Goal: Task Accomplishment & Management: Use online tool/utility

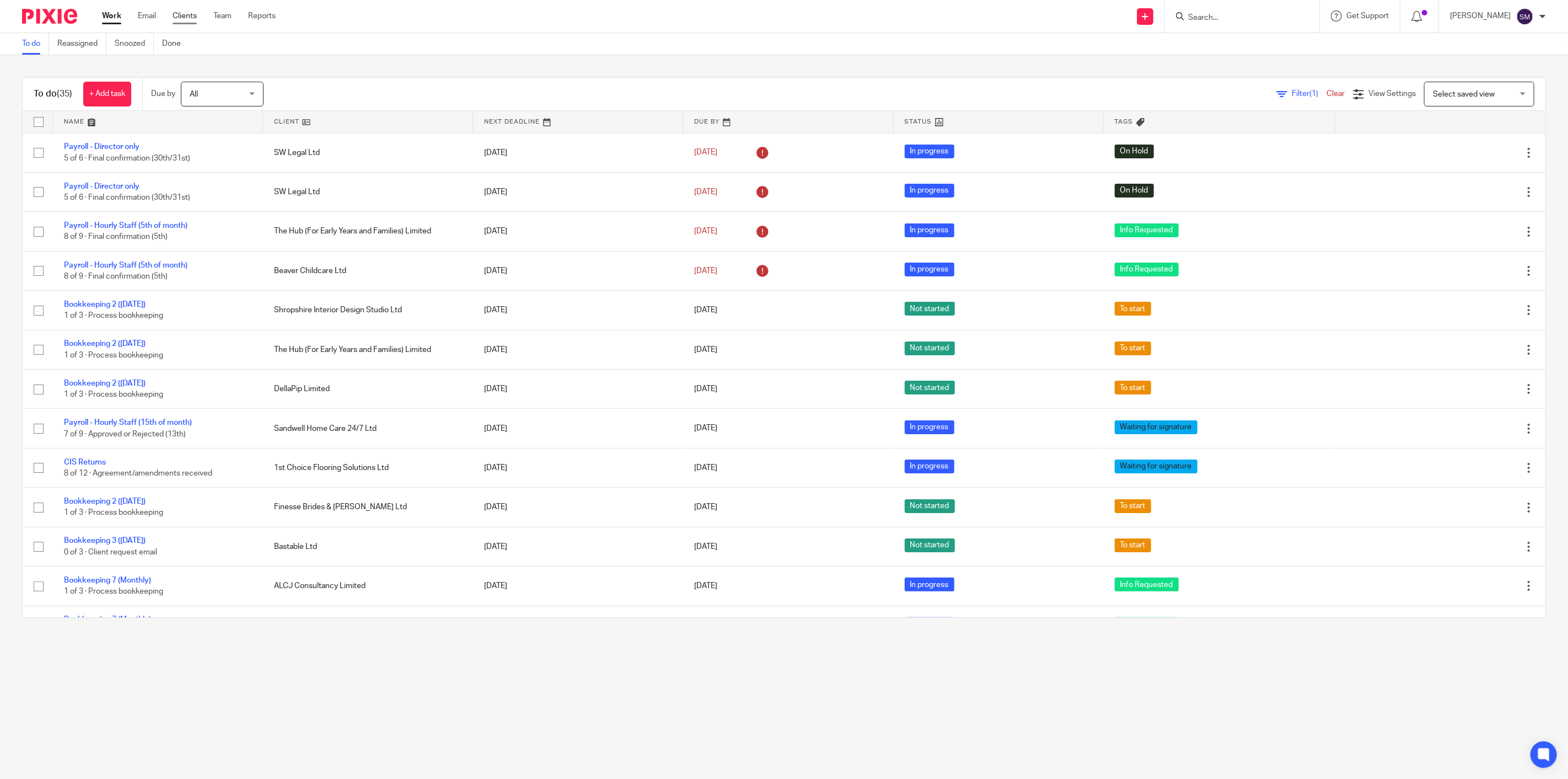
click at [175, 15] on link "Clients" at bounding box center [185, 16] width 24 height 11
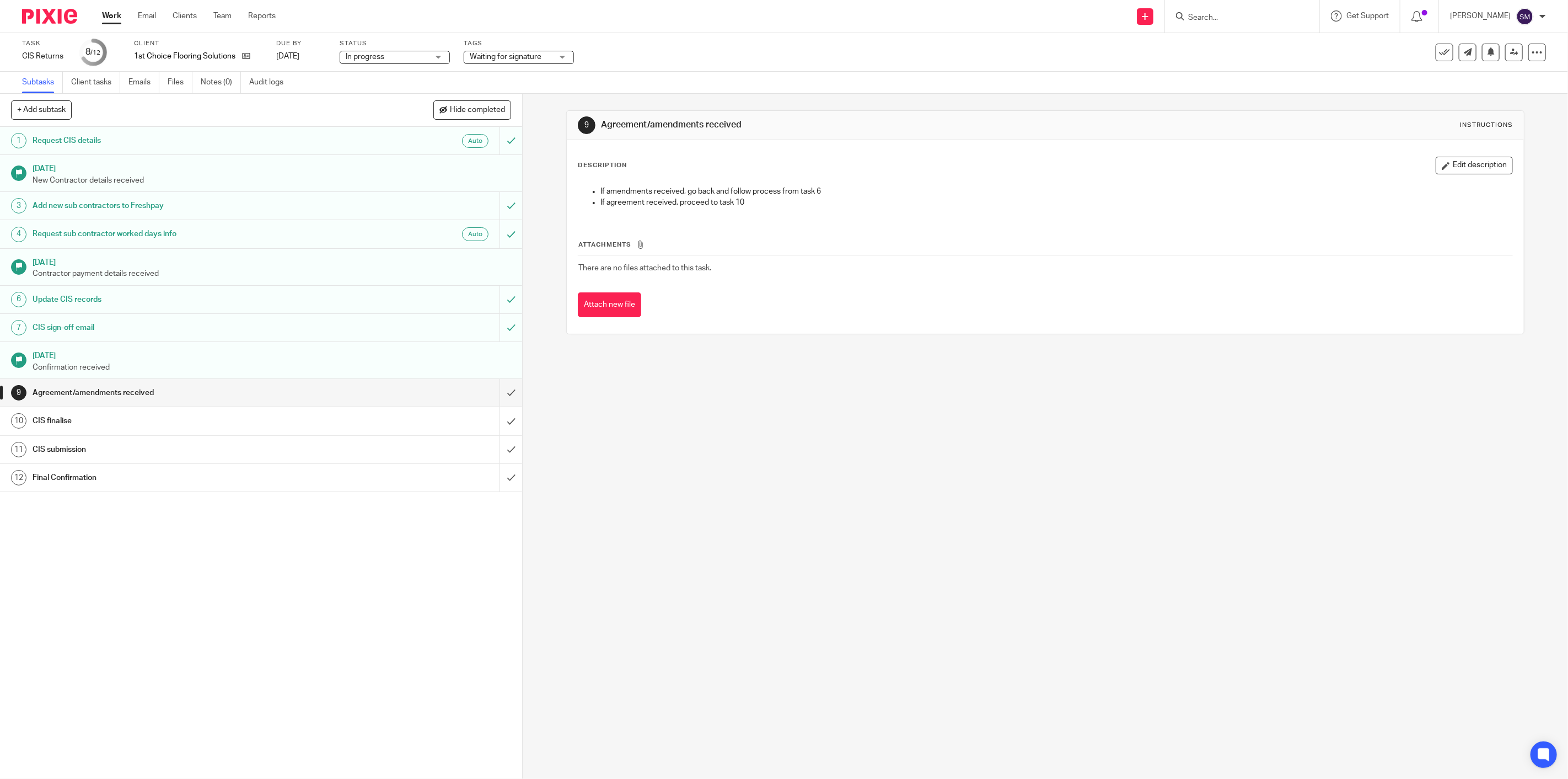
click at [411, 399] on div "Agreement/amendments received" at bounding box center [260, 392] width 456 height 16
click at [500, 398] on input "submit" at bounding box center [261, 392] width 522 height 27
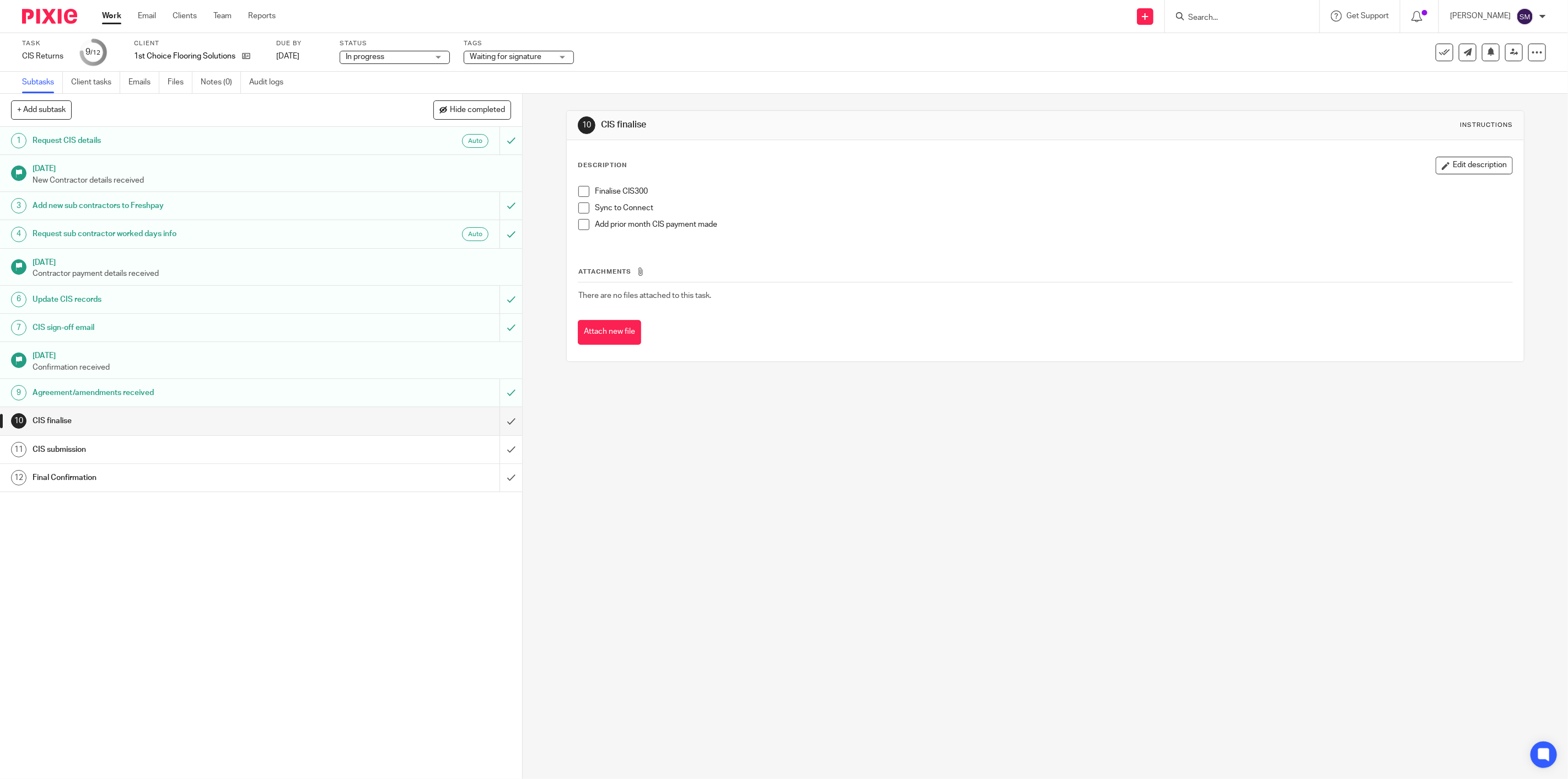
click at [169, 448] on h1 "CIS submission" at bounding box center [184, 449] width 304 height 16
click at [99, 414] on h1 "CIS finalise" at bounding box center [184, 421] width 304 height 16
click at [389, 480] on div "Final Confirmation" at bounding box center [260, 478] width 456 height 16
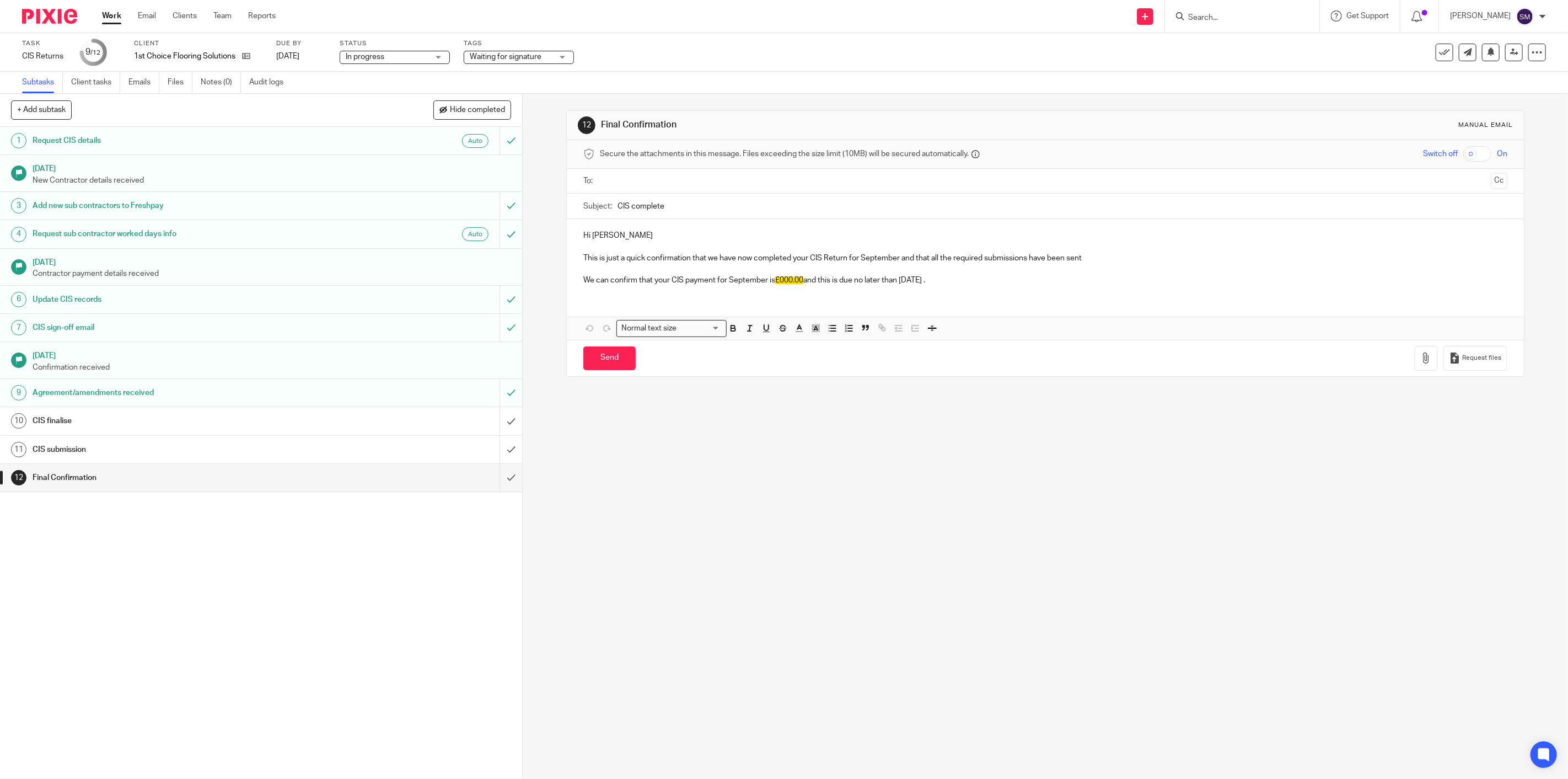
click at [123, 425] on h1 "CIS finalise" at bounding box center [184, 421] width 304 height 16
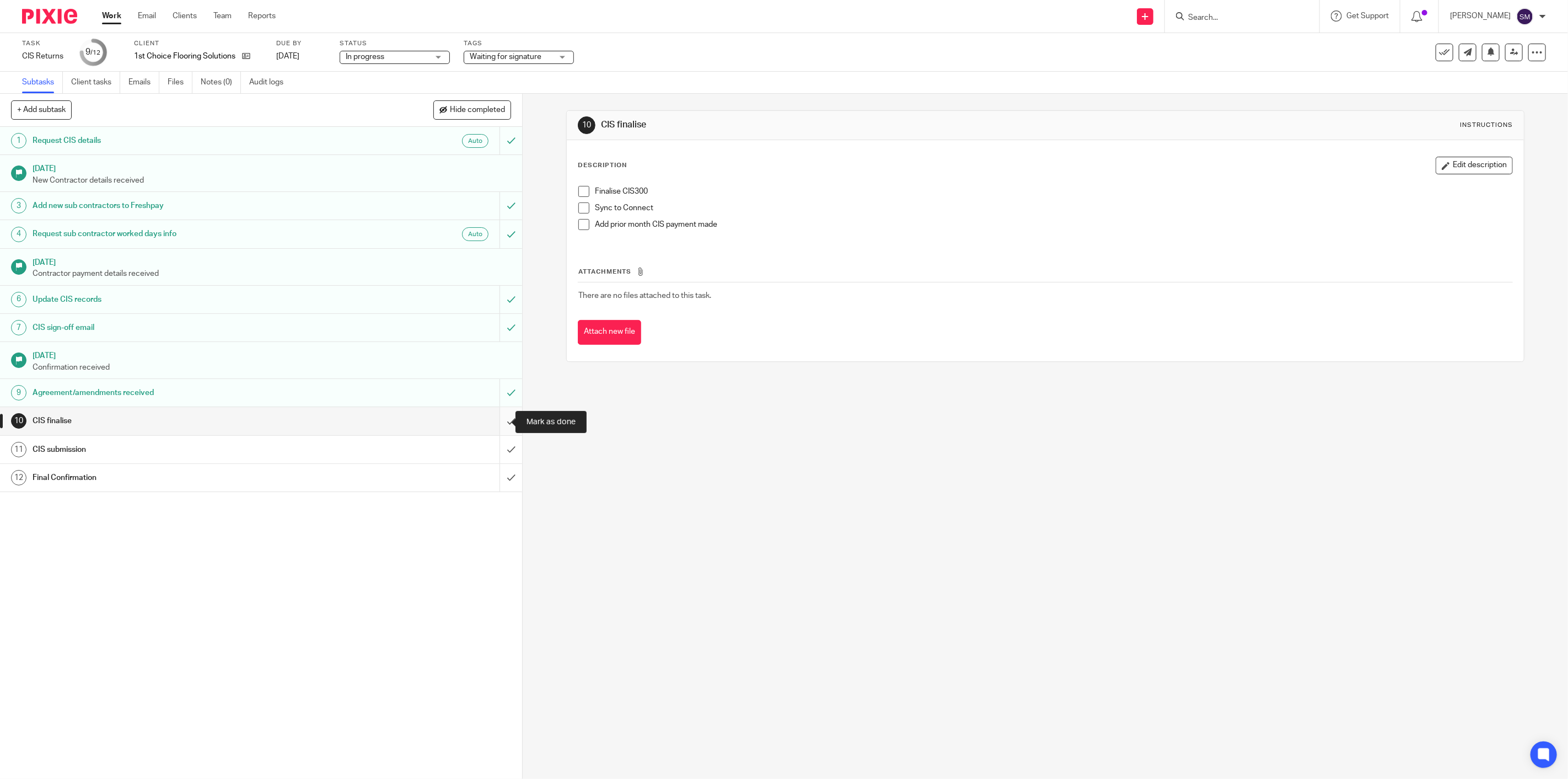
click at [499, 423] on input "submit" at bounding box center [261, 420] width 522 height 27
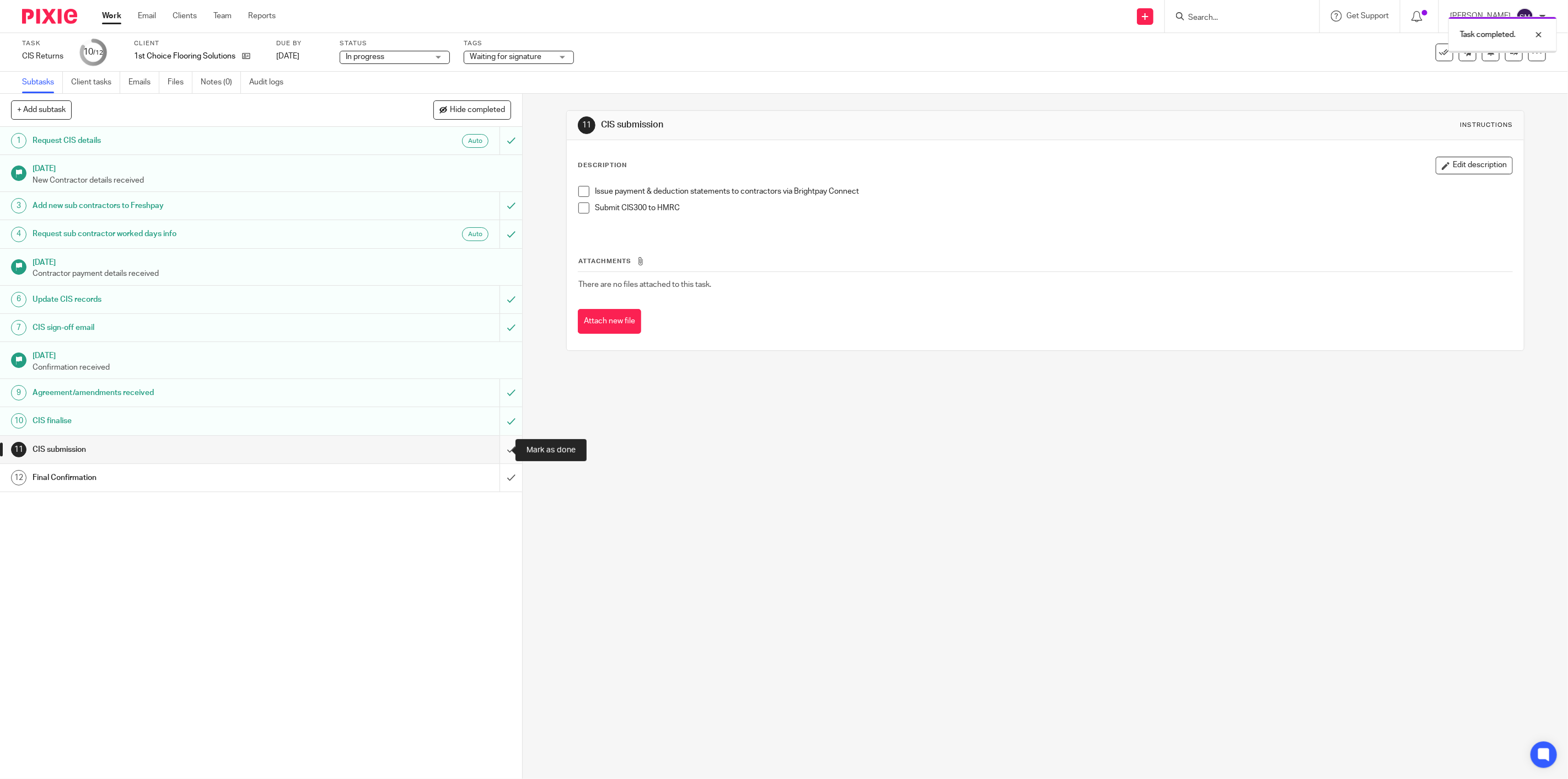
click at [500, 449] on input "submit" at bounding box center [261, 449] width 522 height 27
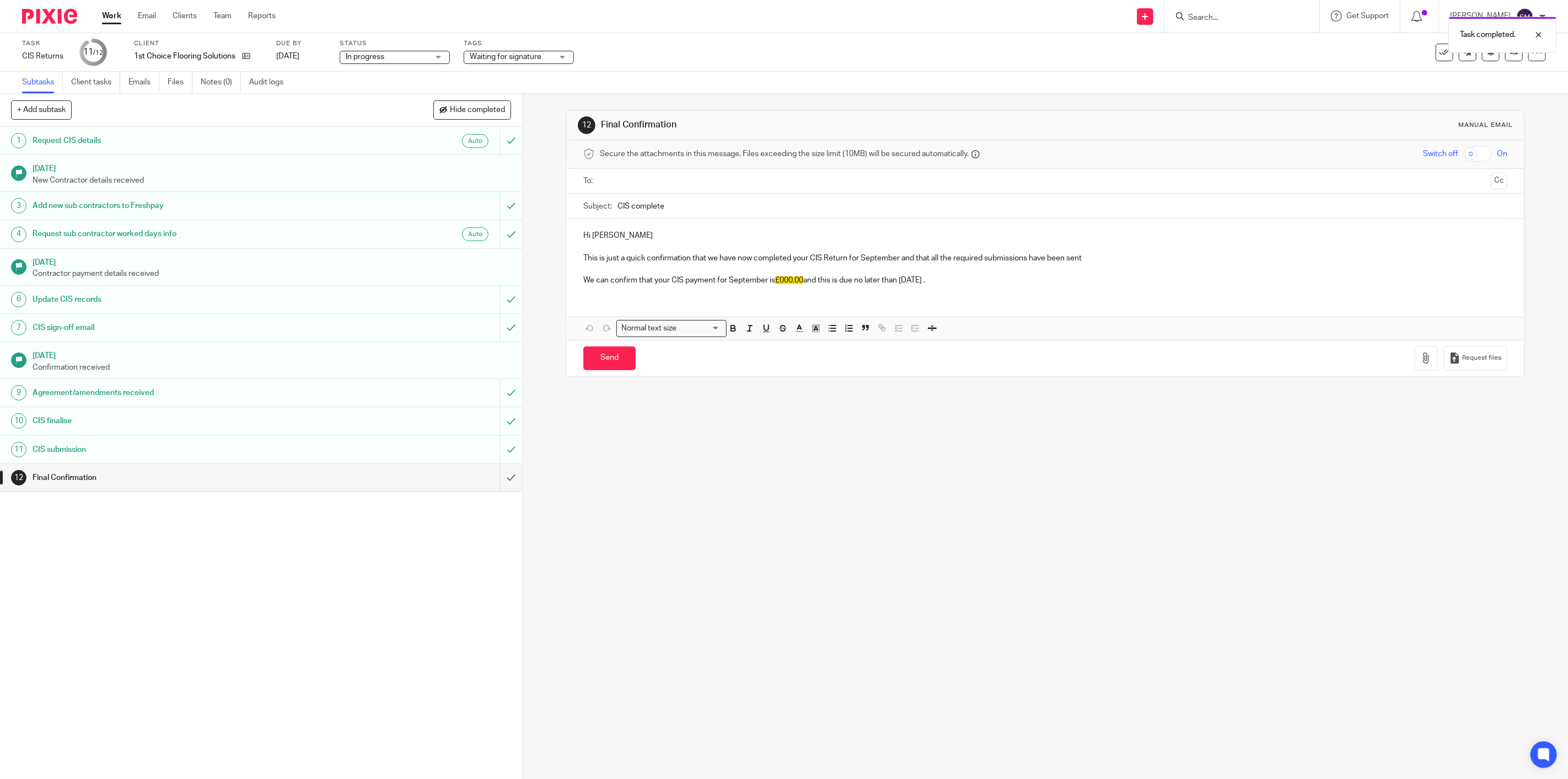
click at [233, 482] on h1 "Final Confirmation" at bounding box center [184, 478] width 304 height 16
click at [791, 266] on p at bounding box center [1045, 269] width 924 height 11
click at [787, 279] on span "£000.00" at bounding box center [789, 280] width 28 height 8
click at [802, 281] on span "£000.00" at bounding box center [789, 280] width 28 height 8
click at [674, 263] on p "This is just a quick confirmation that we have now completed your CIS Return fo…" at bounding box center [1045, 258] width 924 height 11
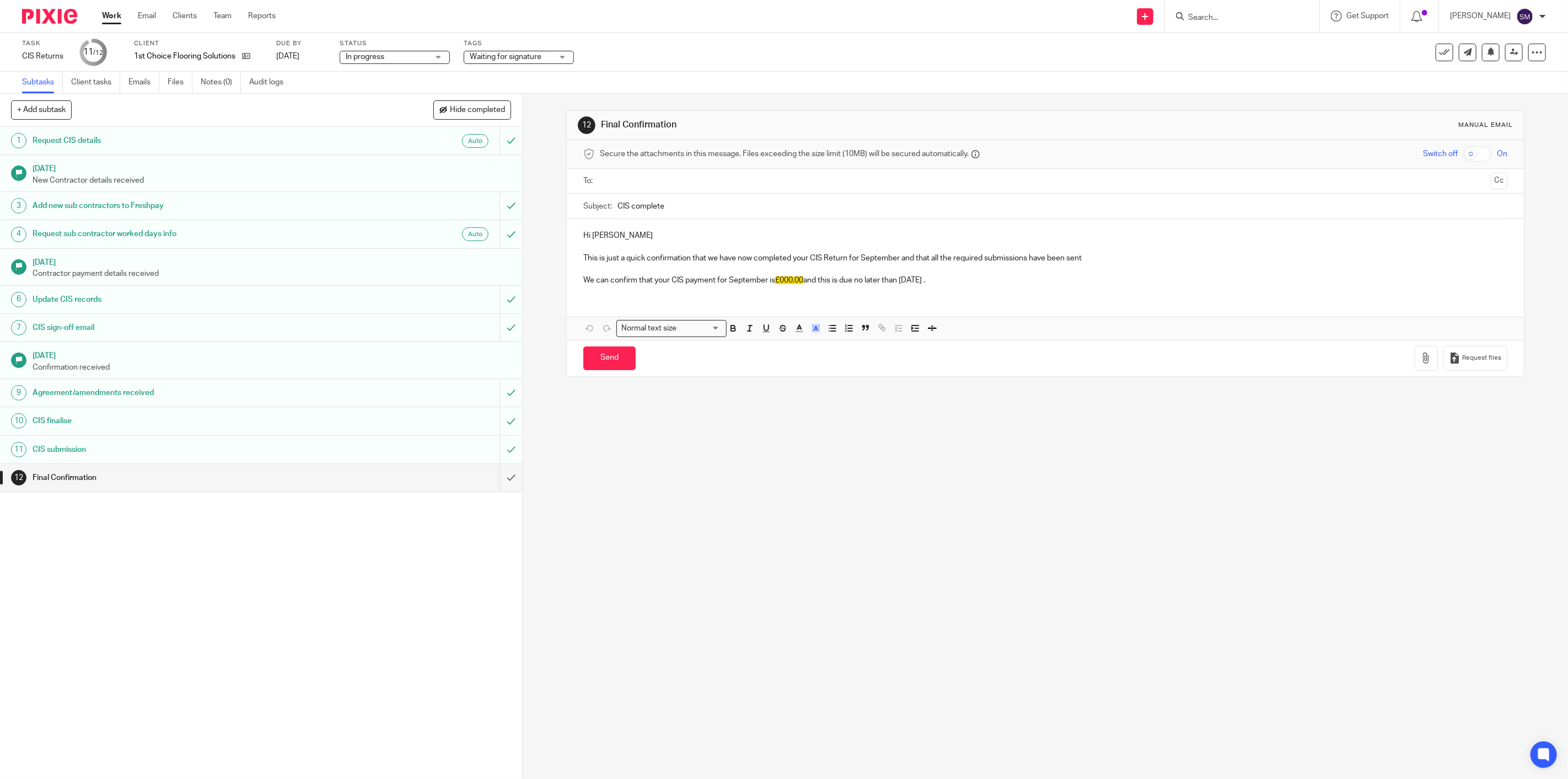
click at [789, 282] on span "£000.00" at bounding box center [789, 280] width 28 height 8
click at [797, 278] on span "£000.00" at bounding box center [789, 280] width 28 height 8
click at [801, 278] on span "£000.00" at bounding box center [789, 280] width 28 height 8
drag, startPoint x: 801, startPoint y: 278, endPoint x: 775, endPoint y: 280, distance: 26.1
click at [775, 280] on span "£000.00" at bounding box center [789, 280] width 28 height 8
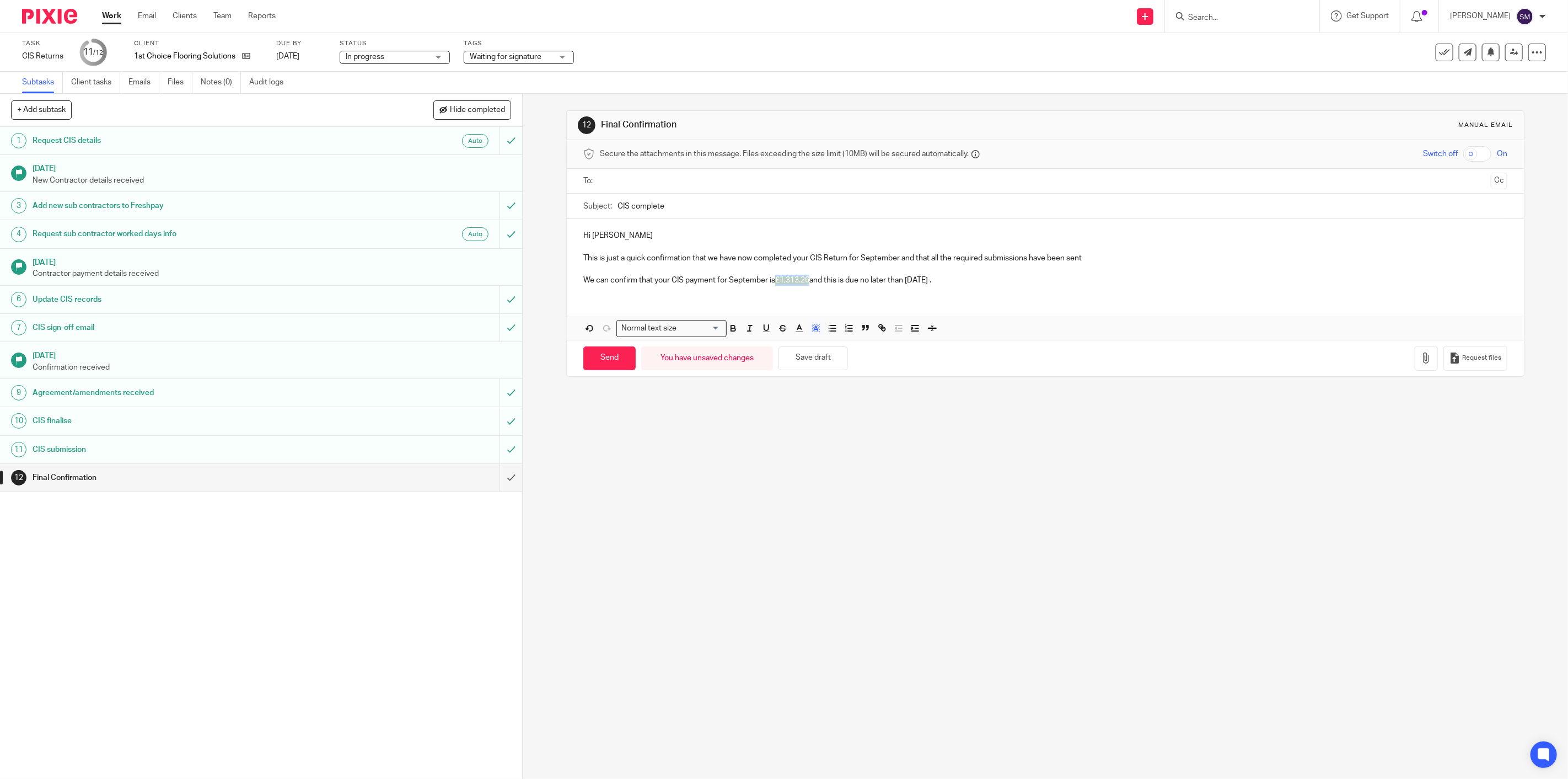
drag, startPoint x: 810, startPoint y: 277, endPoint x: 774, endPoint y: 280, distance: 36.1
click at [774, 280] on p "We can confirm that your CIS payment for September is £1,313.26 and this is due…" at bounding box center [1045, 280] width 924 height 11
click at [814, 328] on icon "button" at bounding box center [816, 328] width 10 height 10
click at [789, 341] on li "color:#FFFFFF" at bounding box center [792, 343] width 9 height 9
click at [848, 282] on p "We can confirm that your CIS payment for September is £1,313.26 and this is due…" at bounding box center [1045, 280] width 924 height 11
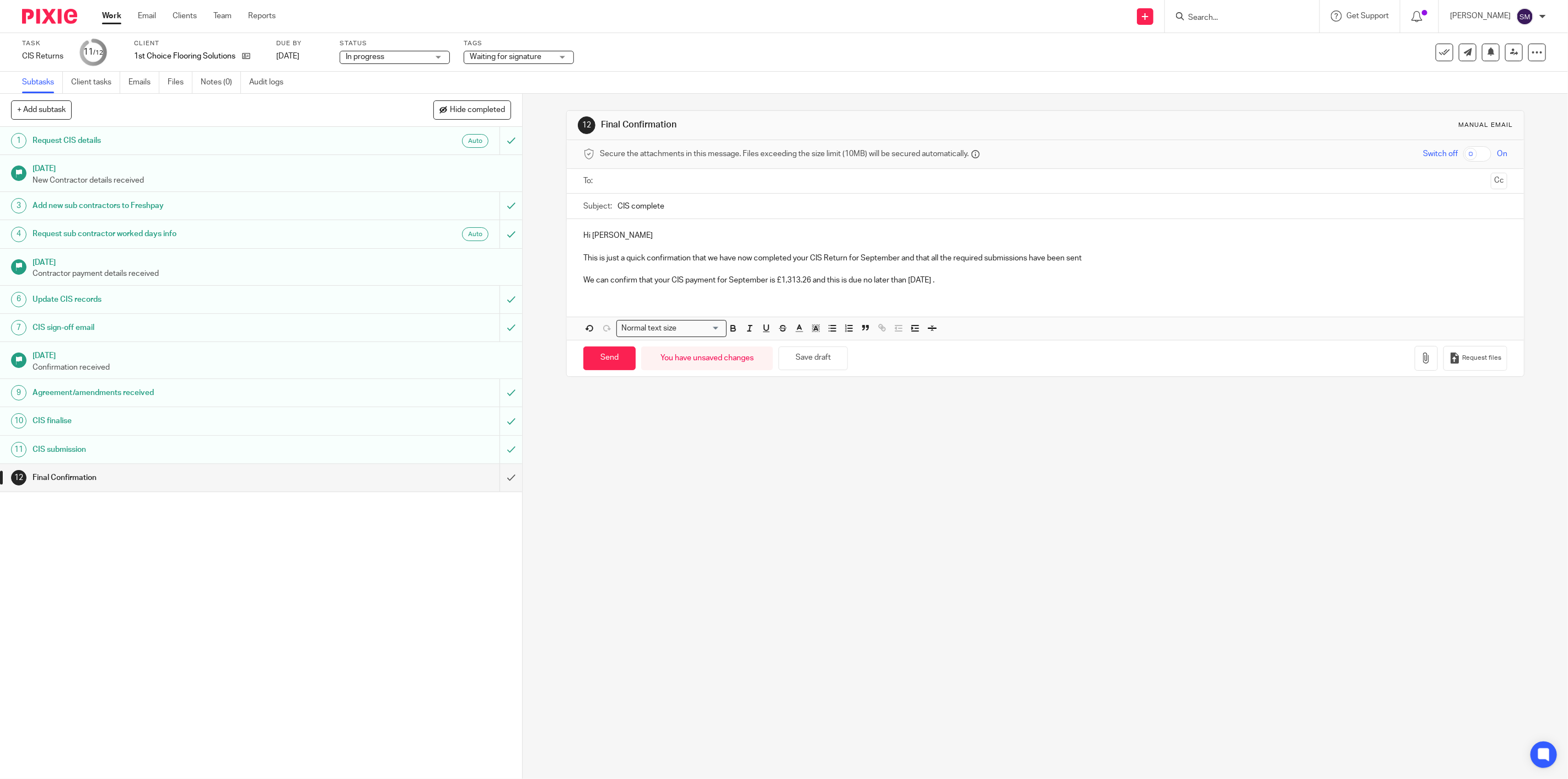
click at [748, 173] on ul at bounding box center [1046, 182] width 890 height 18
click at [738, 180] on input "text" at bounding box center [1045, 181] width 883 height 13
click at [592, 361] on input "Send" at bounding box center [609, 360] width 52 height 24
type input "Sent"
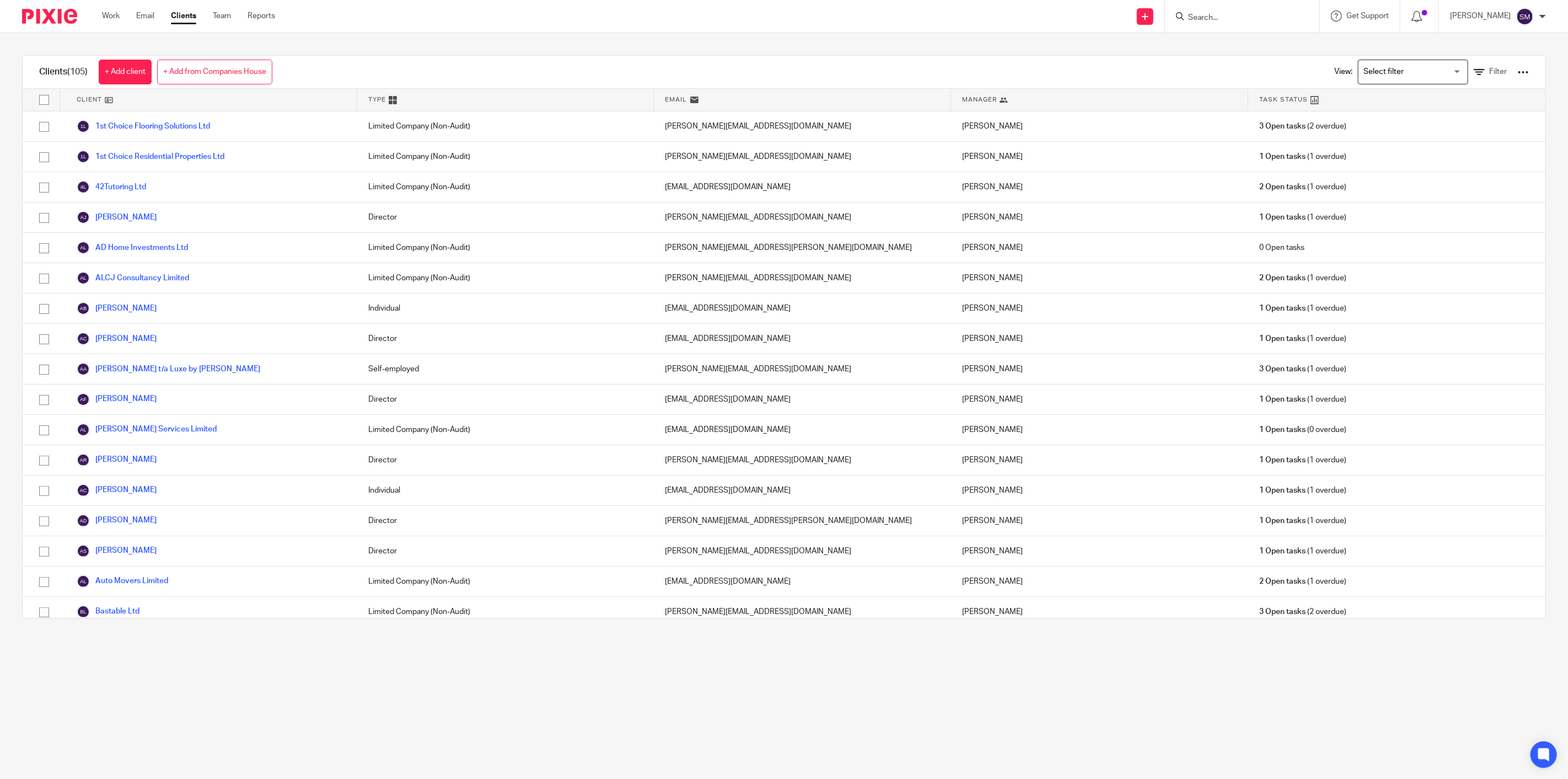
click at [1217, 17] on input "Search" at bounding box center [1236, 18] width 99 height 10
type input "1st choc"
click at [1210, 62] on link at bounding box center [1303, 74] width 237 height 26
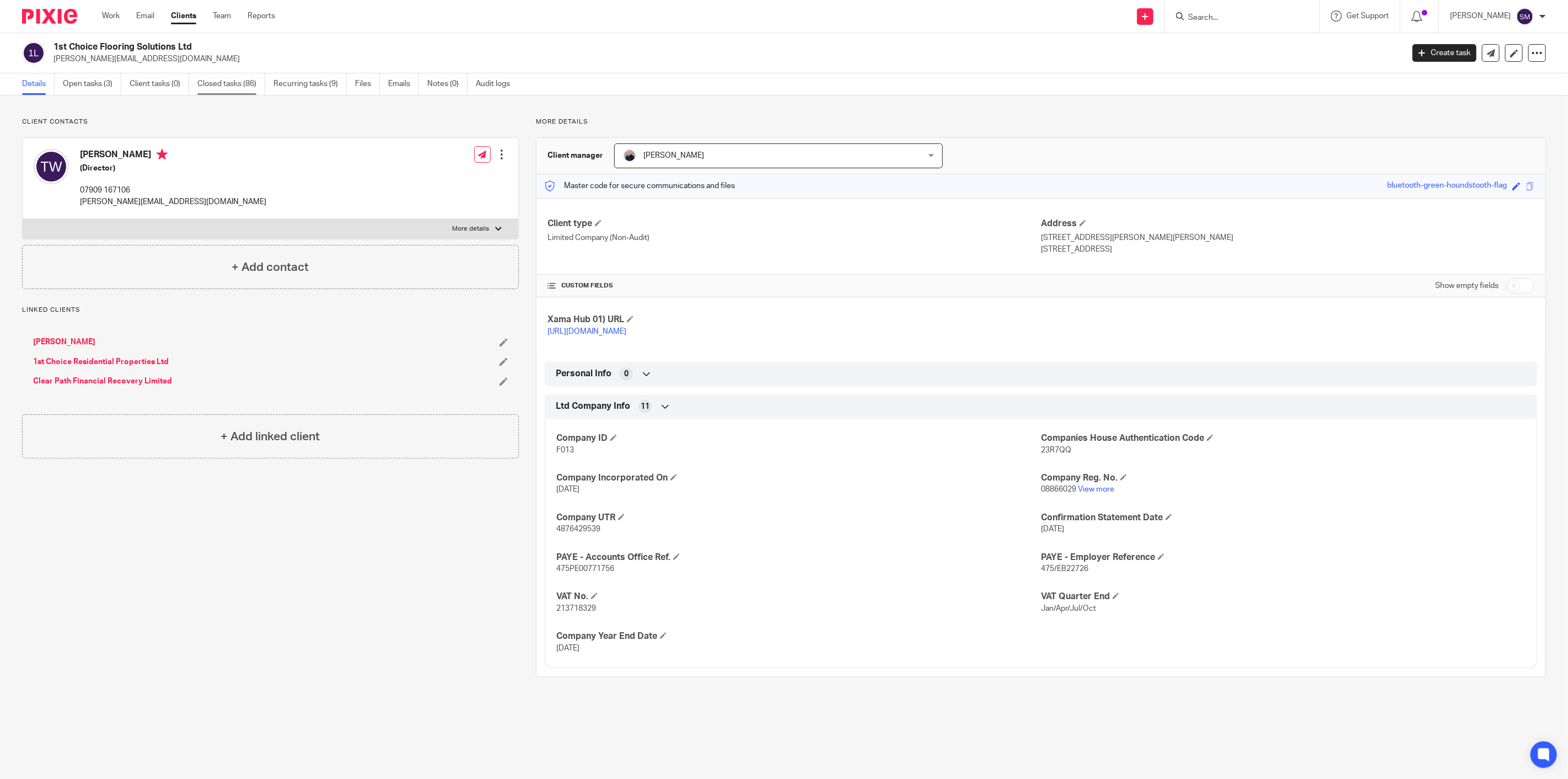
click at [215, 80] on link "Closed tasks (86)" at bounding box center [231, 83] width 68 height 21
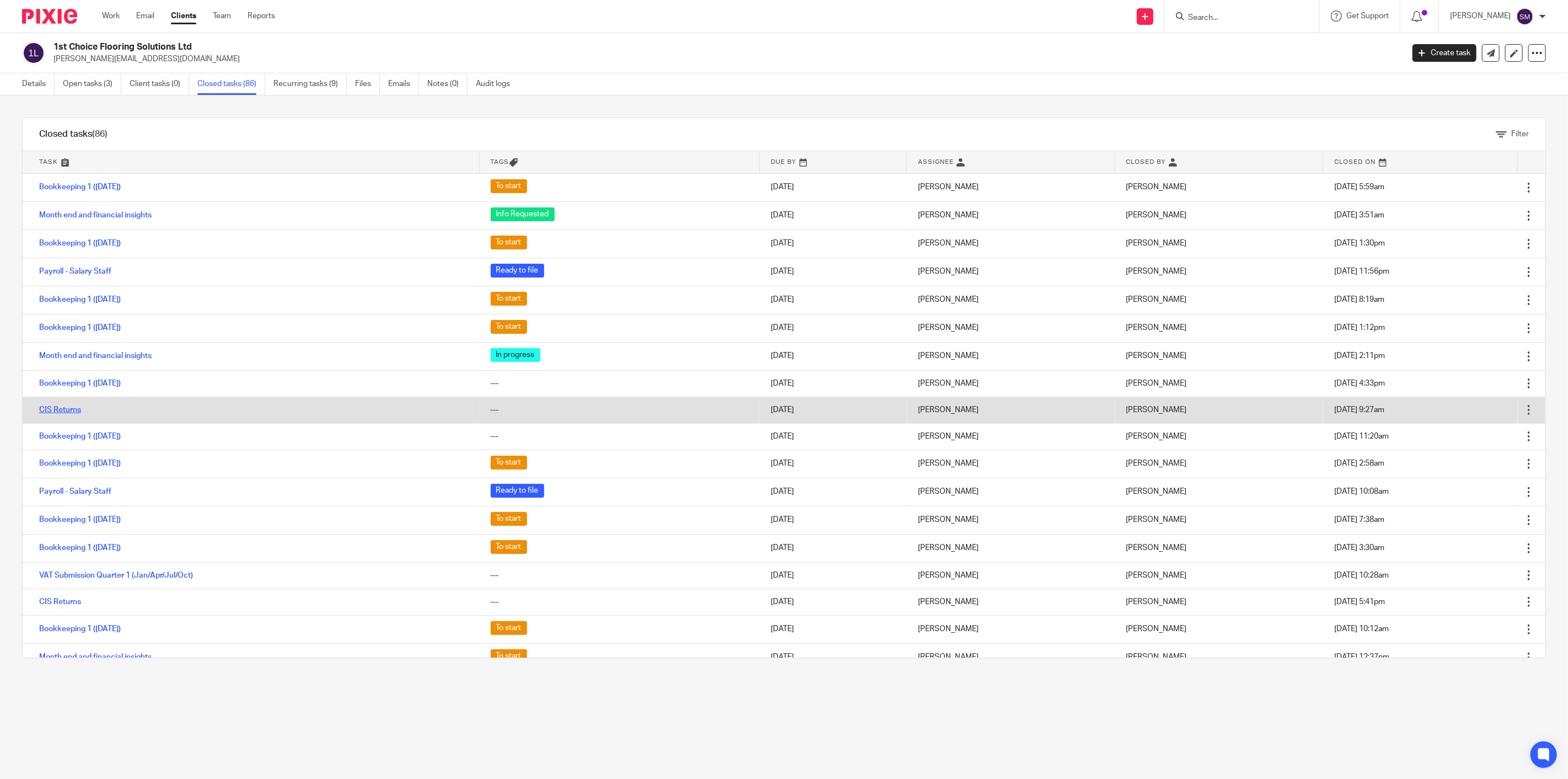
click at [58, 409] on link "CIS Returns" at bounding box center [60, 410] width 42 height 8
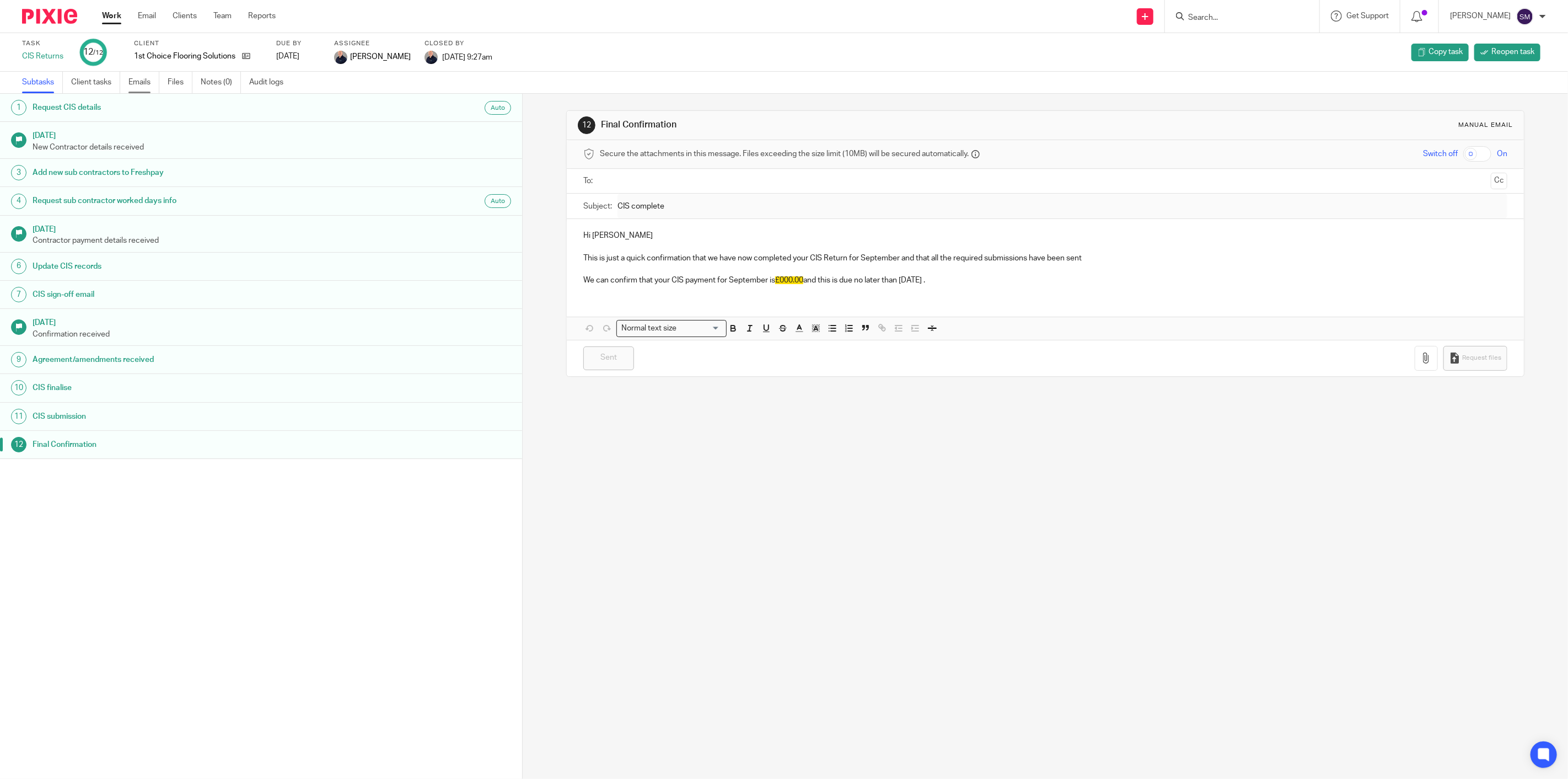
click at [132, 80] on link "Emails" at bounding box center [144, 82] width 31 height 21
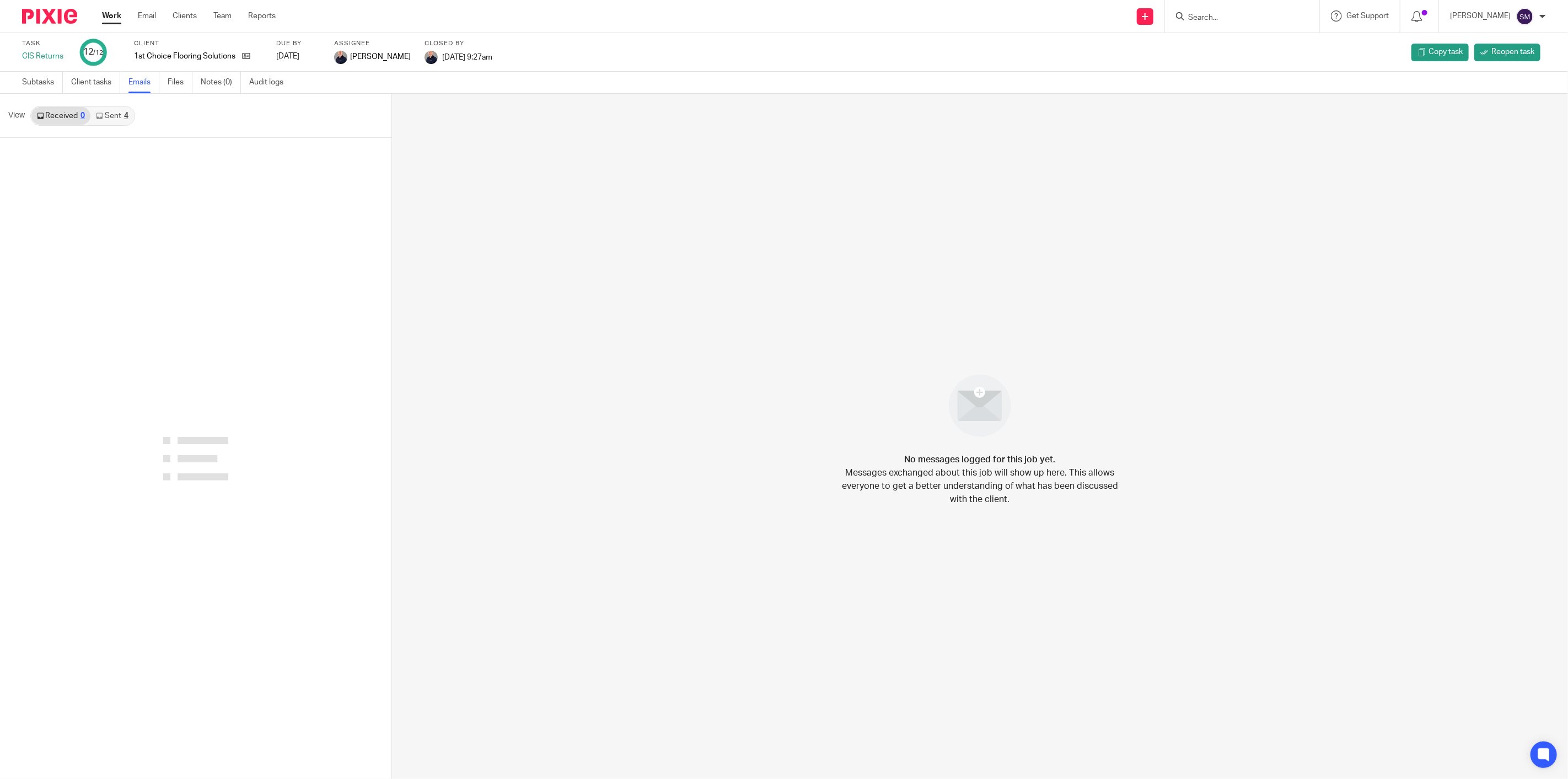
click at [108, 118] on link "Sent 4" at bounding box center [112, 116] width 43 height 18
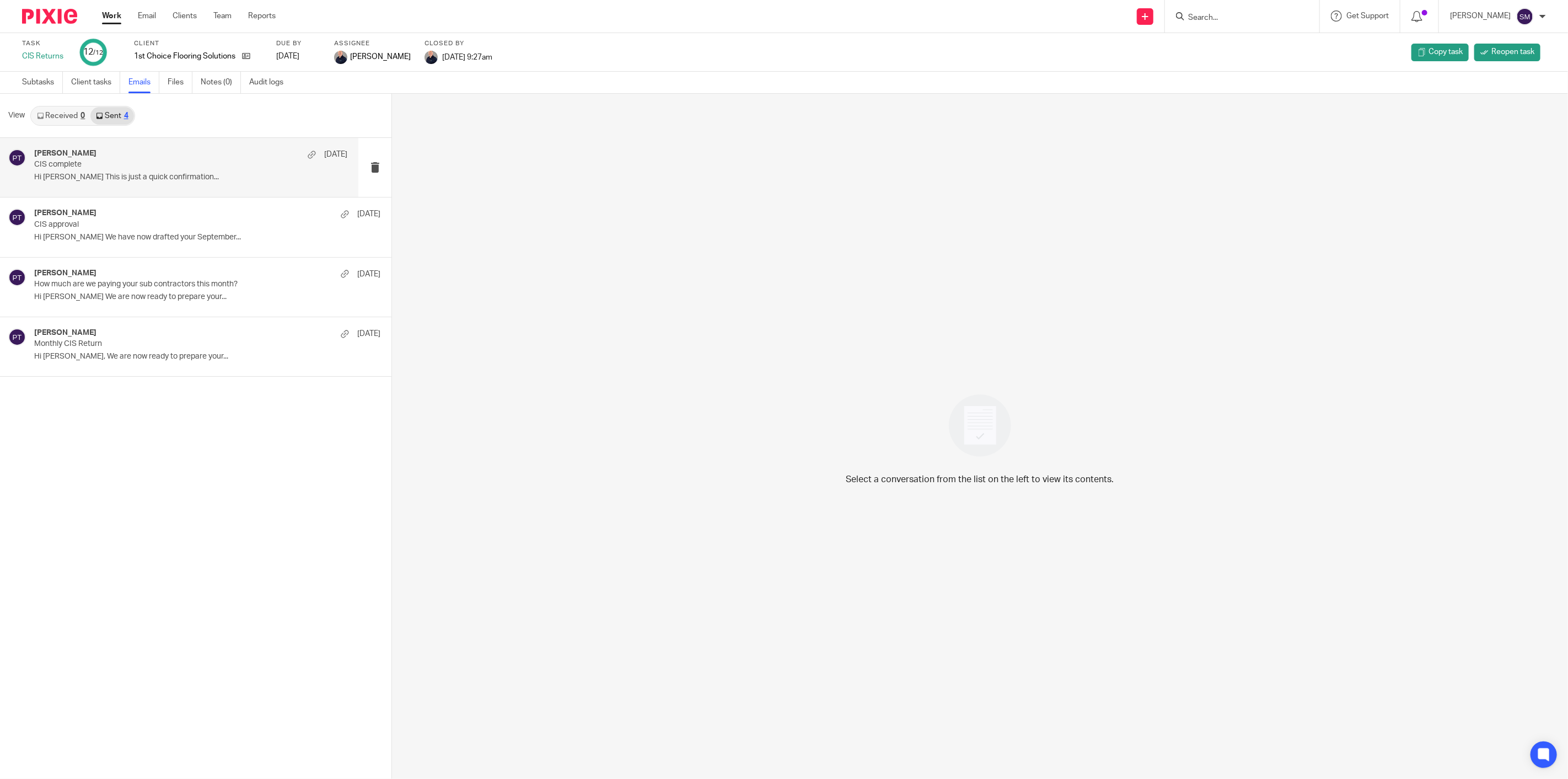
click at [136, 166] on p "CIS complete" at bounding box center [159, 164] width 250 height 9
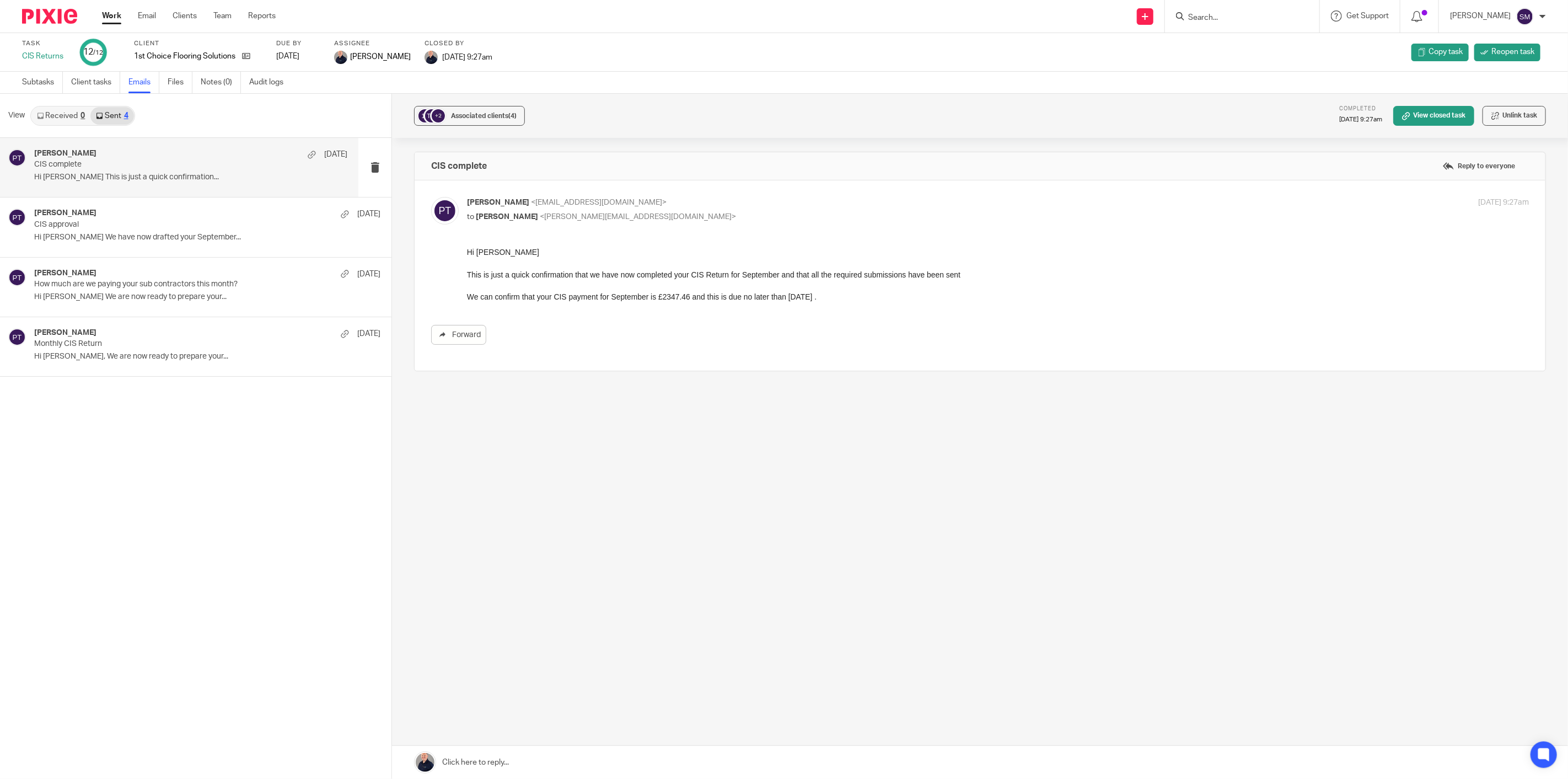
click at [116, 13] on link "Work" at bounding box center [112, 16] width 19 height 11
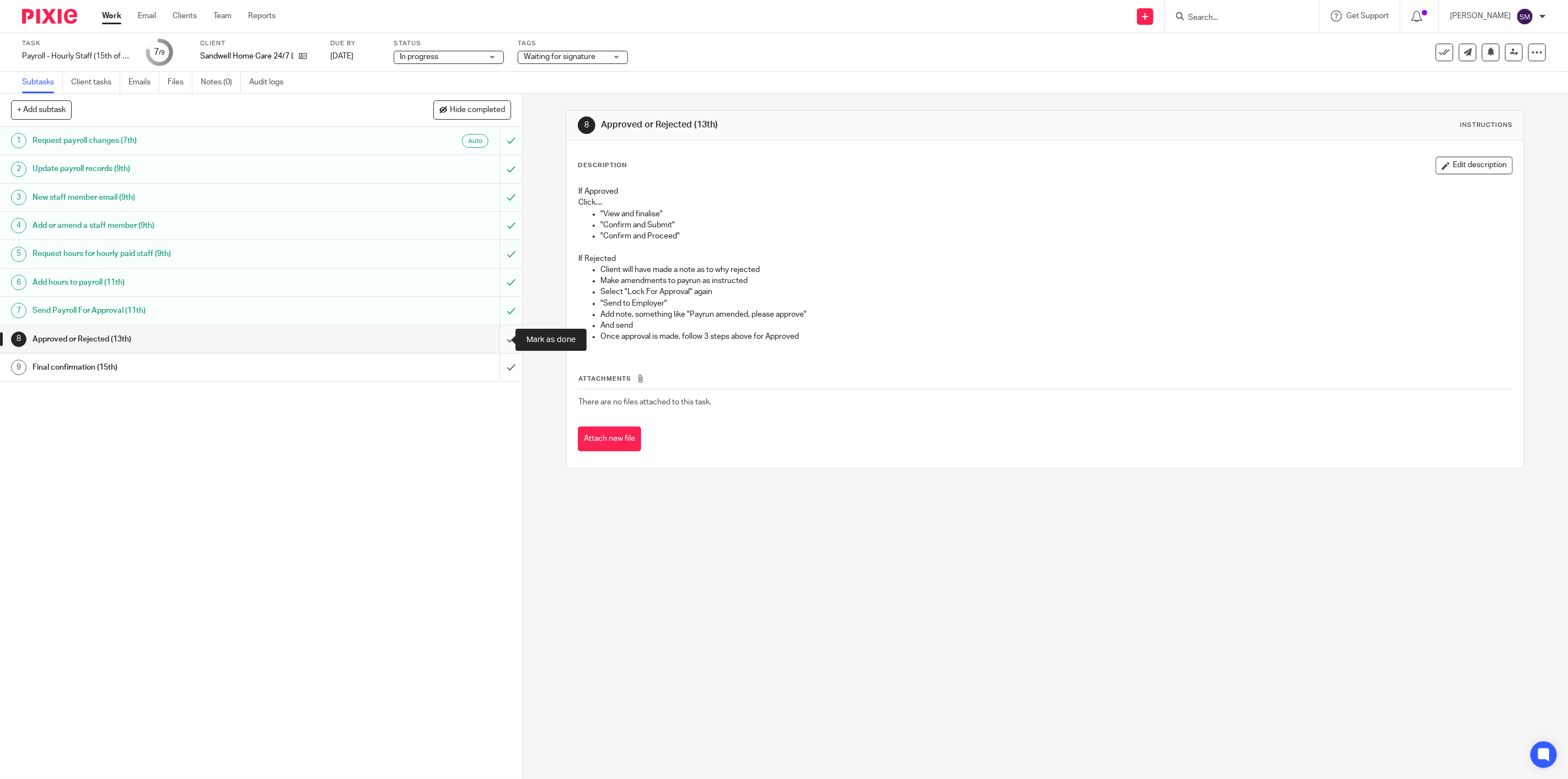
click at [495, 341] on input "submit" at bounding box center [261, 339] width 522 height 27
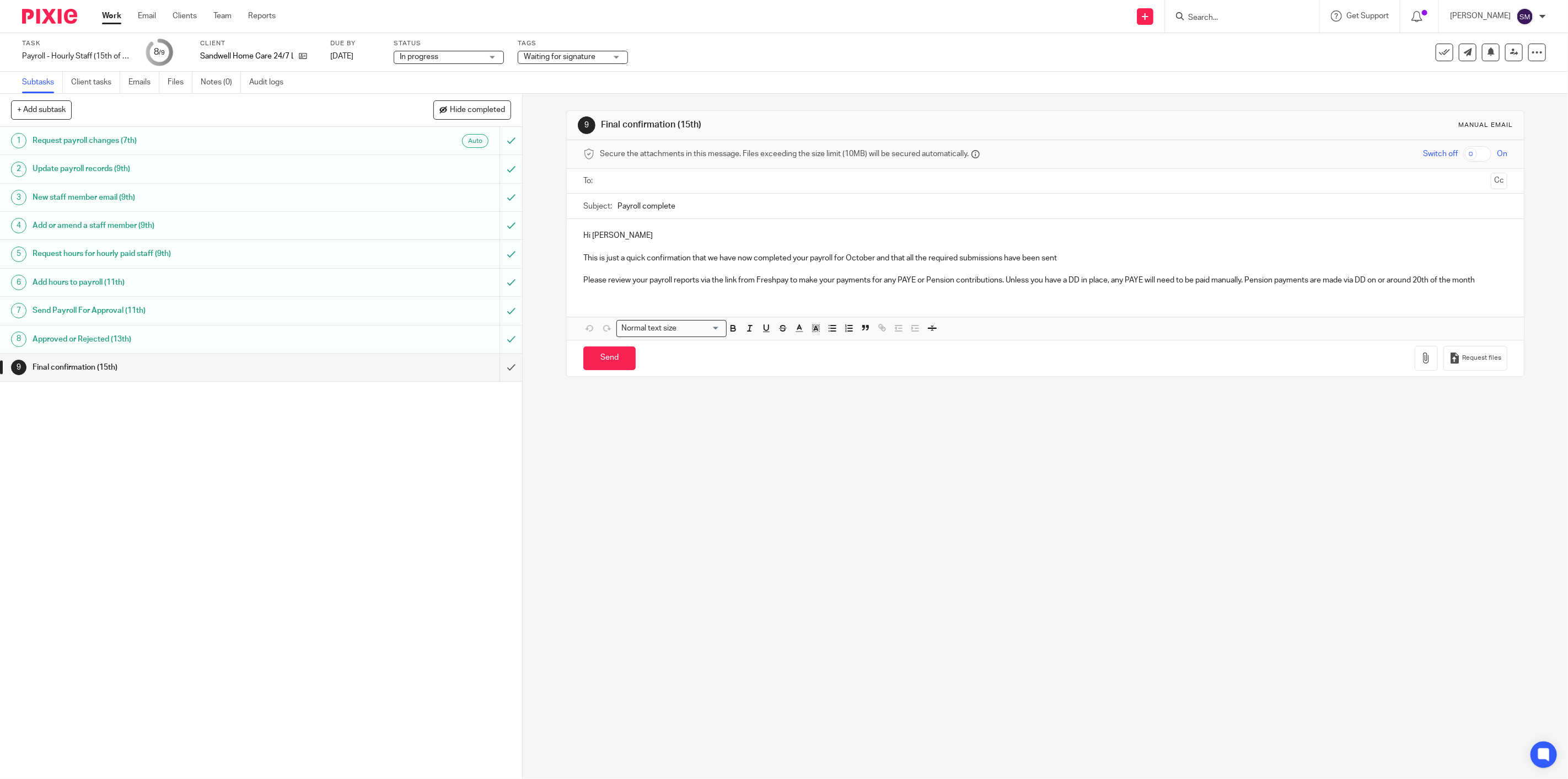
click at [313, 372] on h1 "Final confirmation (15th)" at bounding box center [184, 367] width 304 height 16
click at [629, 234] on p "Hi [PERSON_NAME]" at bounding box center [1045, 236] width 924 height 11
click at [670, 170] on div at bounding box center [1046, 181] width 890 height 25
click at [653, 185] on input "text" at bounding box center [1045, 181] width 883 height 13
click at [600, 370] on input "Send" at bounding box center [609, 360] width 52 height 24
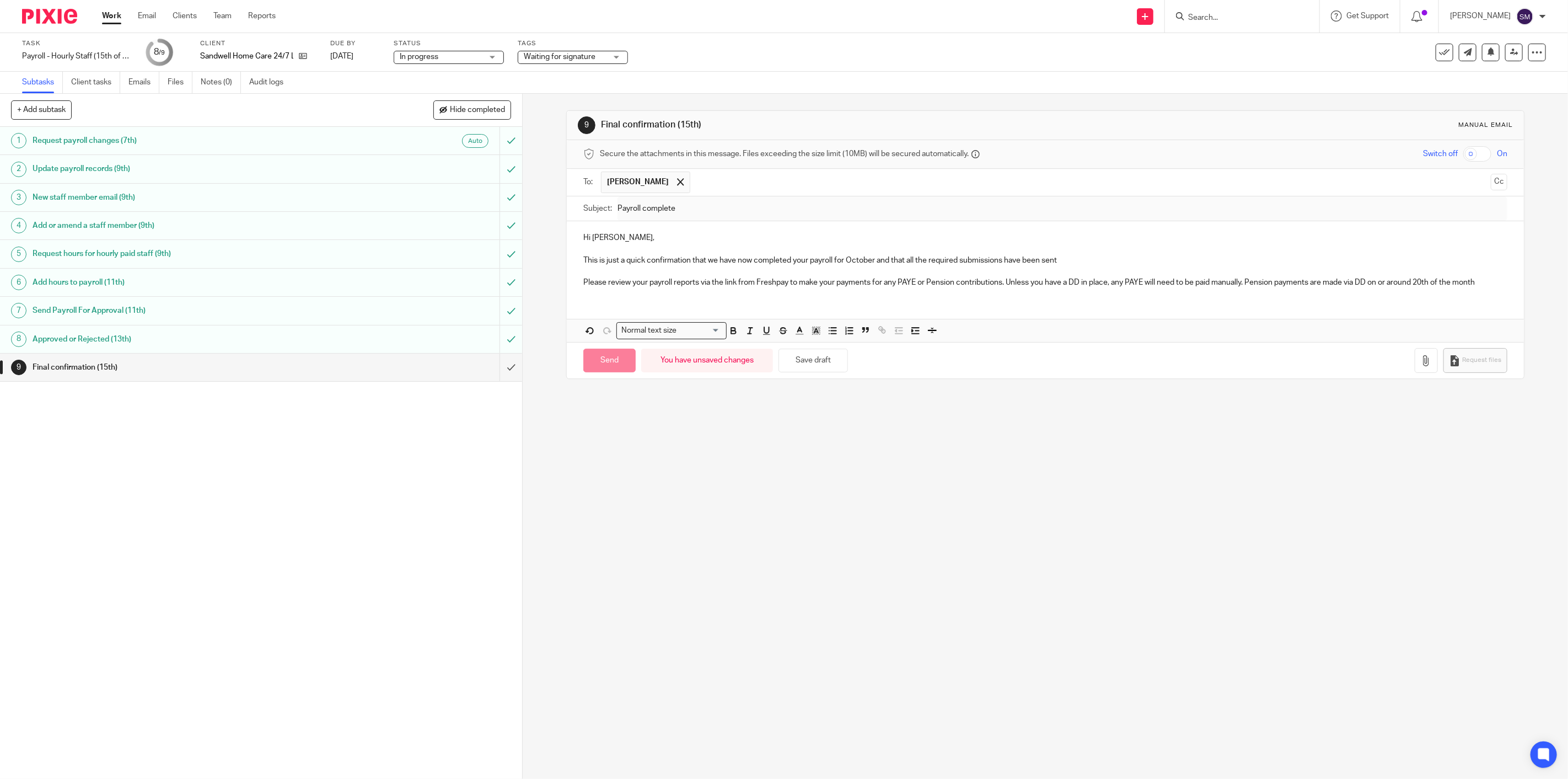
type input "Sent"
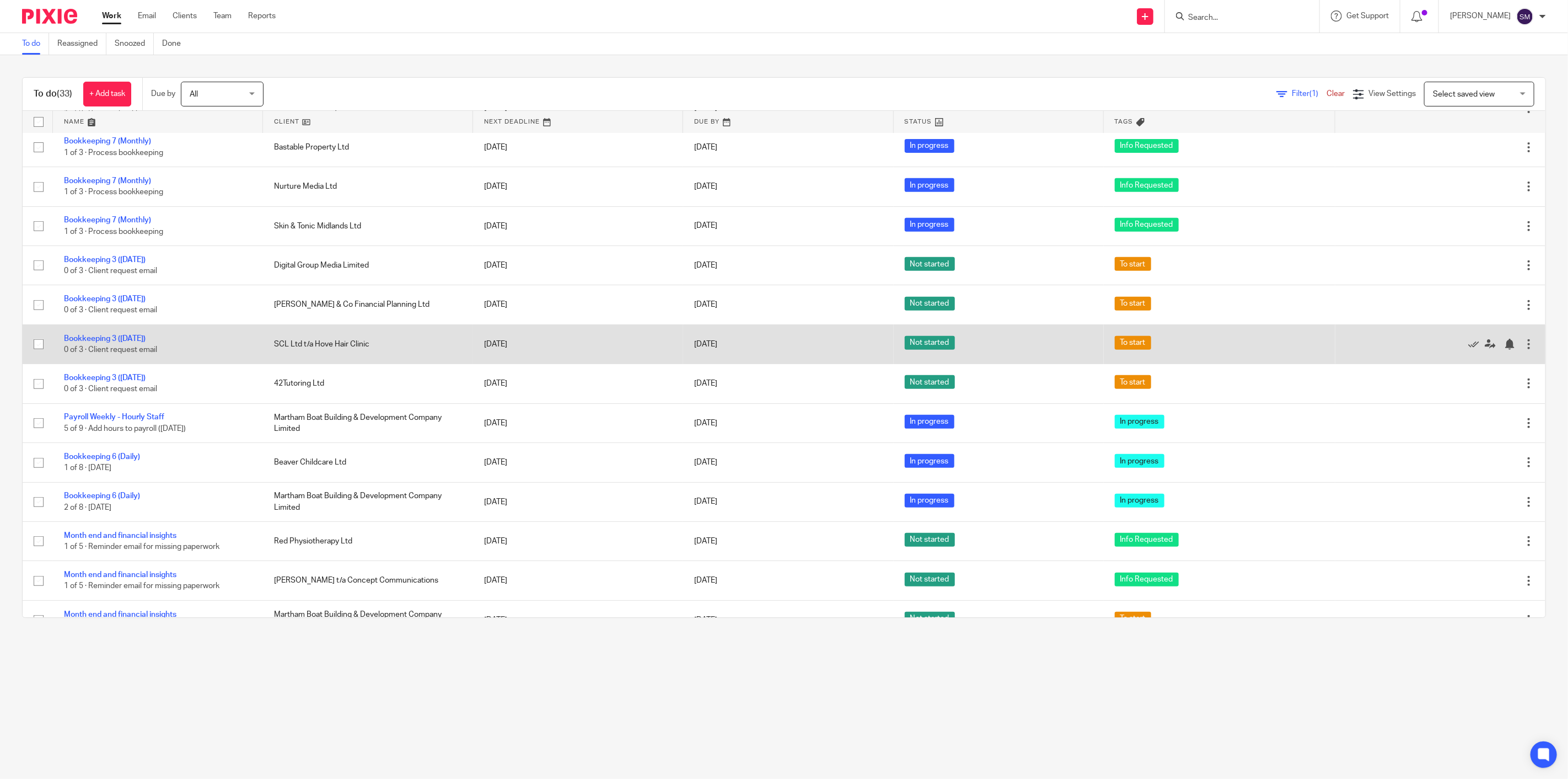
scroll to position [429, 0]
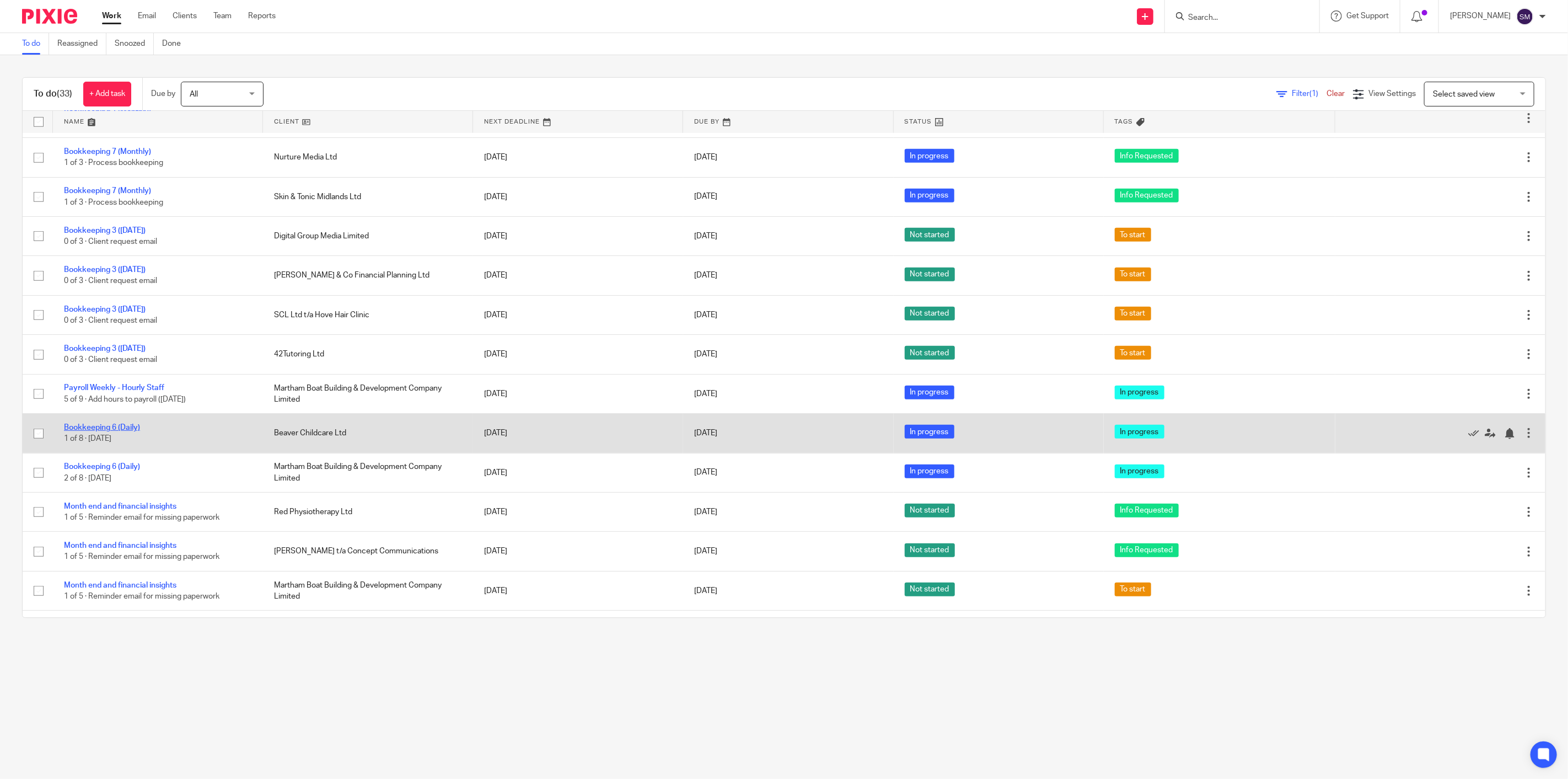
drag, startPoint x: 113, startPoint y: 437, endPoint x: 100, endPoint y: 431, distance: 14.3
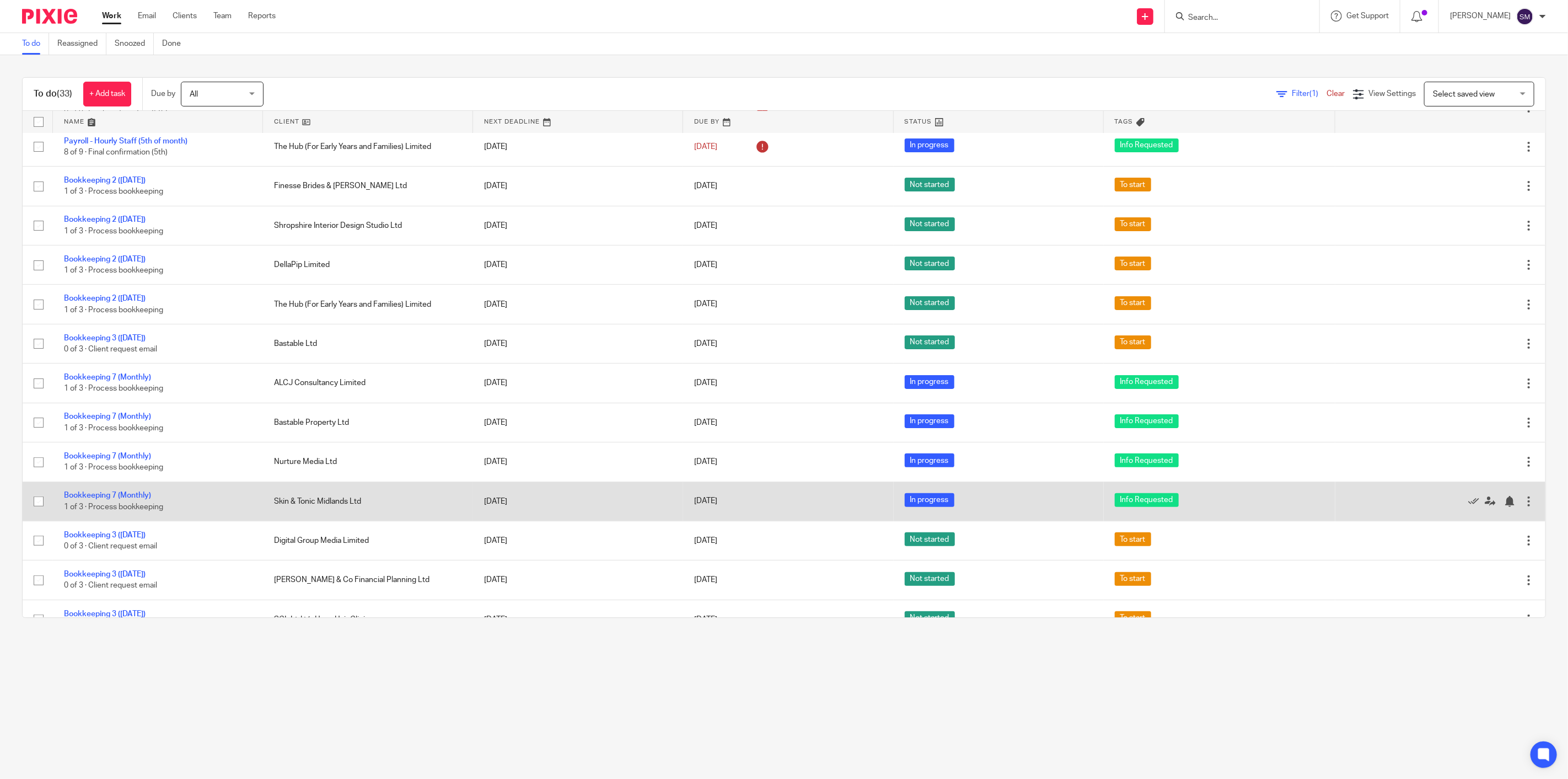
scroll to position [122, 0]
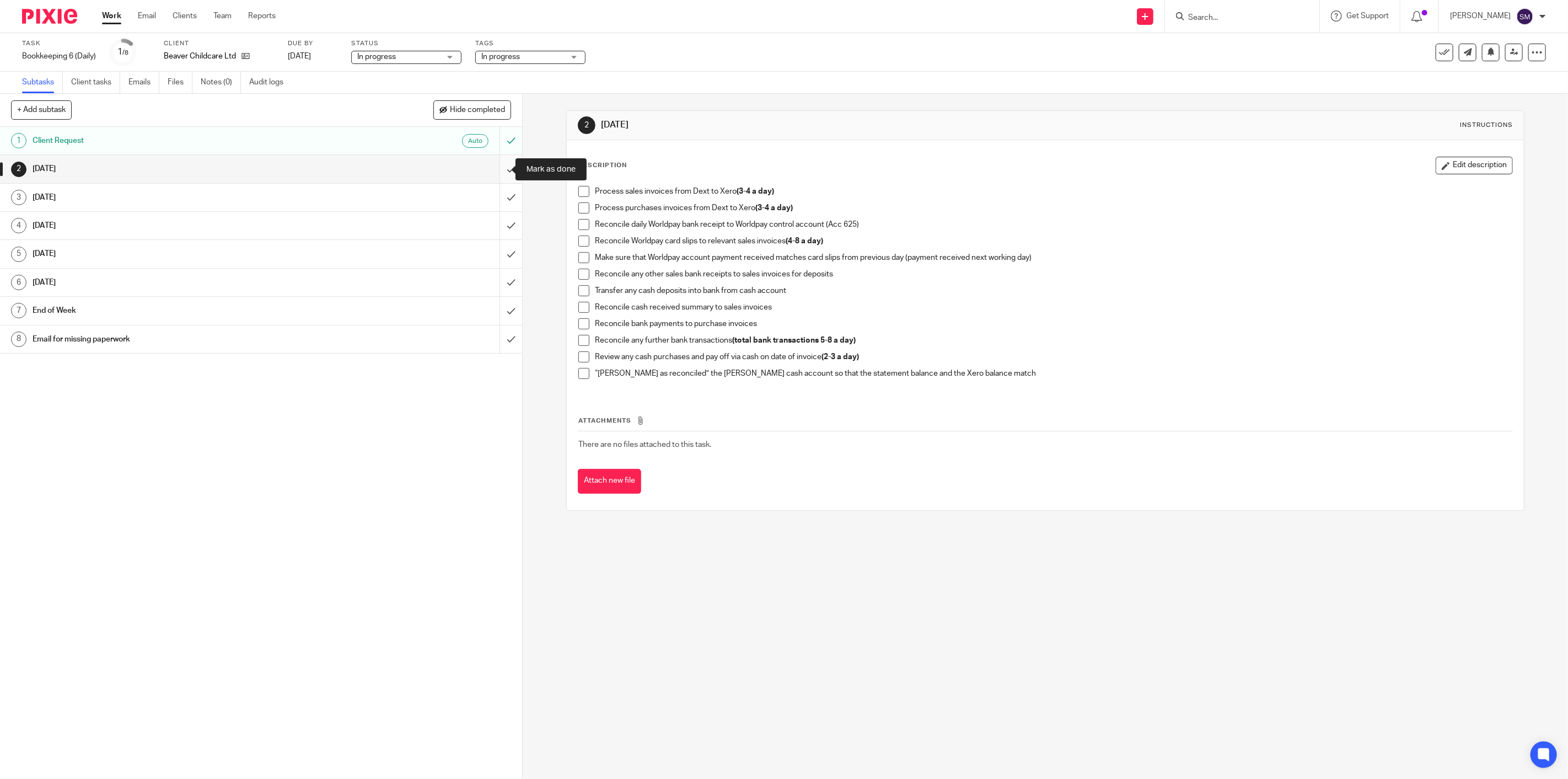
click at [494, 168] on input "submit" at bounding box center [261, 169] width 522 height 27
